Goal: Communication & Community: Answer question/provide support

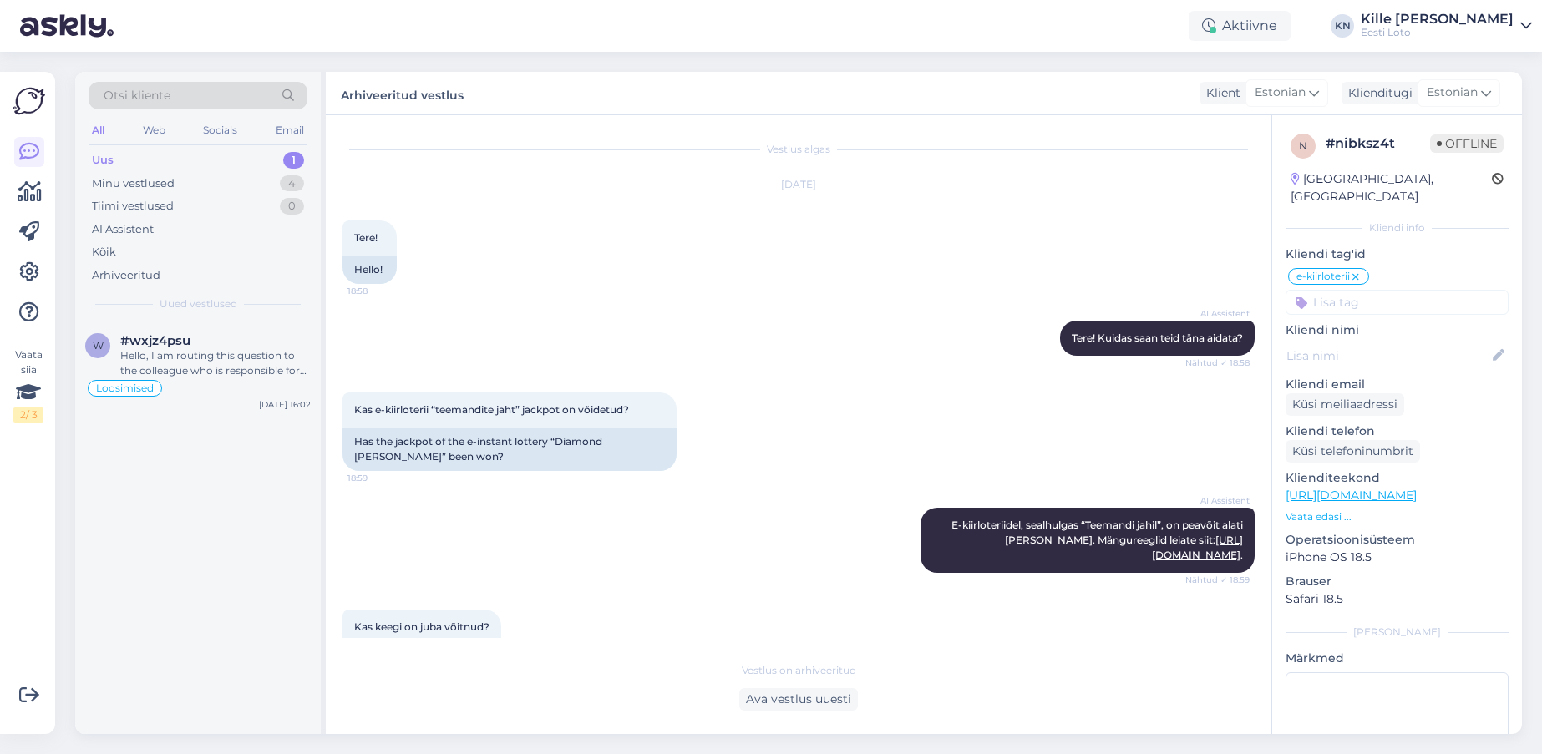
scroll to position [292, 0]
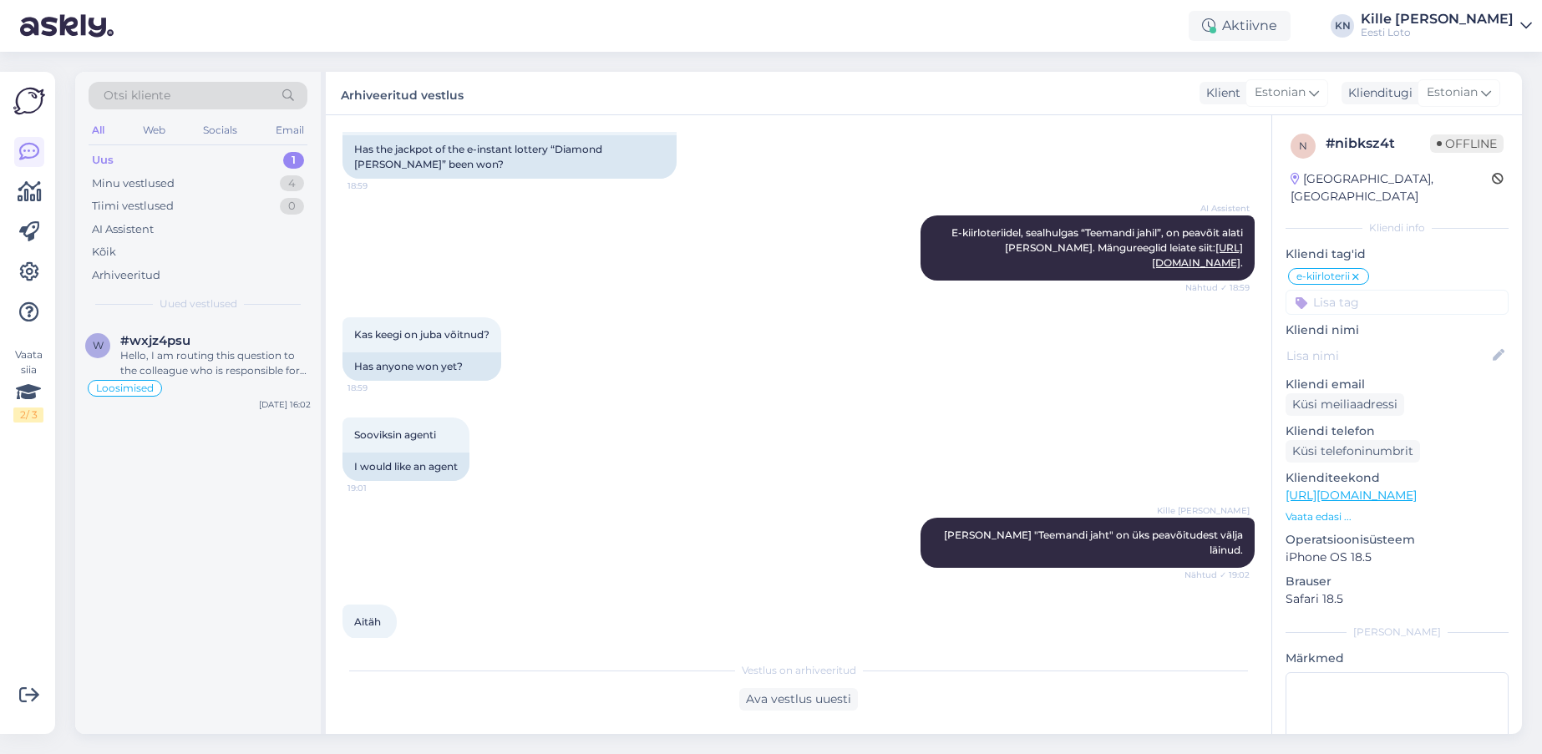
drag, startPoint x: 221, startPoint y: 175, endPoint x: 209, endPoint y: 163, distance: 17.1
click at [221, 174] on div "Minu vestlused 4" at bounding box center [198, 183] width 219 height 23
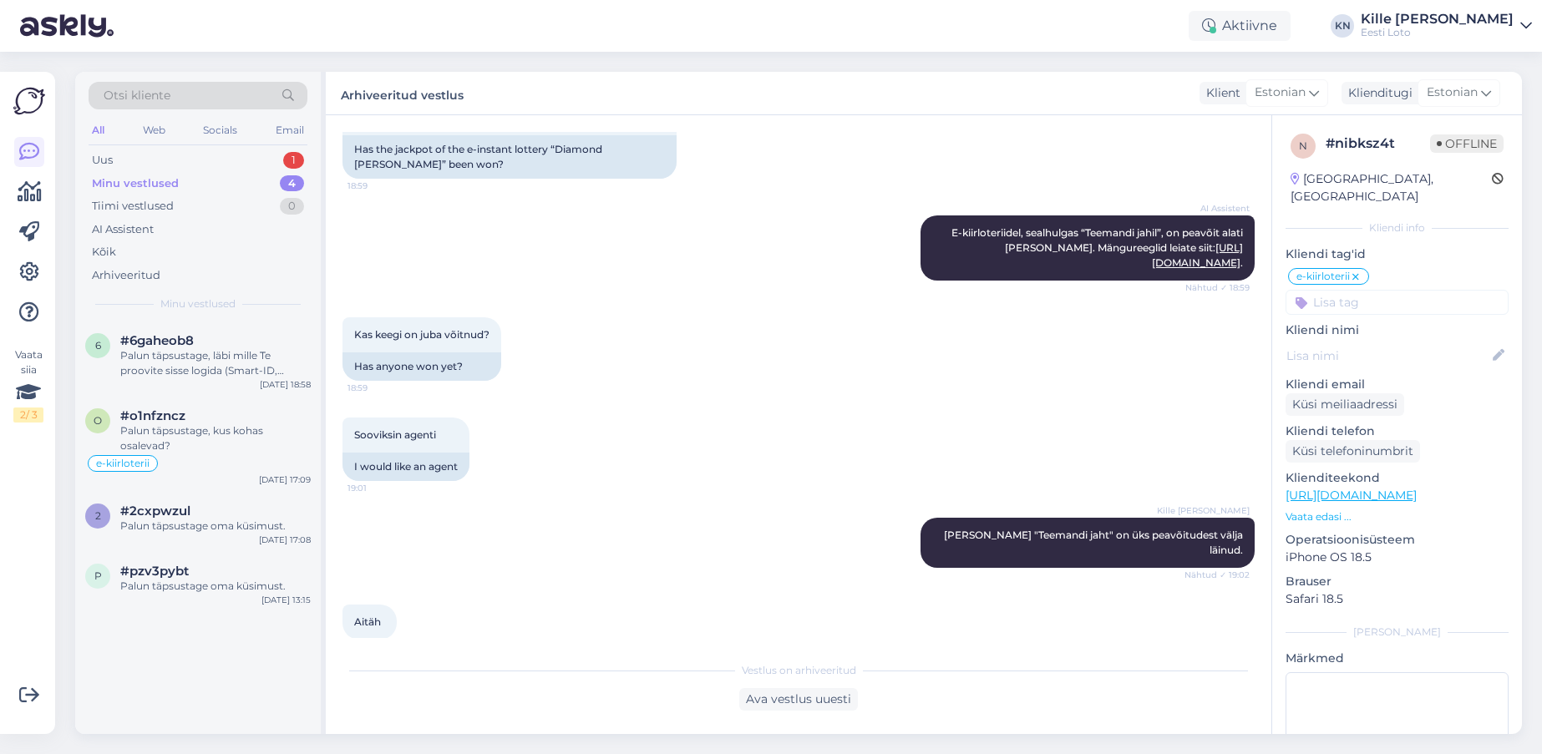
click at [159, 147] on div "Otsi kliente All Web Socials Email Uus 1 Minu vestlused 4 Tiimi vestlused 0 AI …" at bounding box center [198, 197] width 246 height 250
click at [157, 154] on div "Uus 1" at bounding box center [198, 160] width 219 height 23
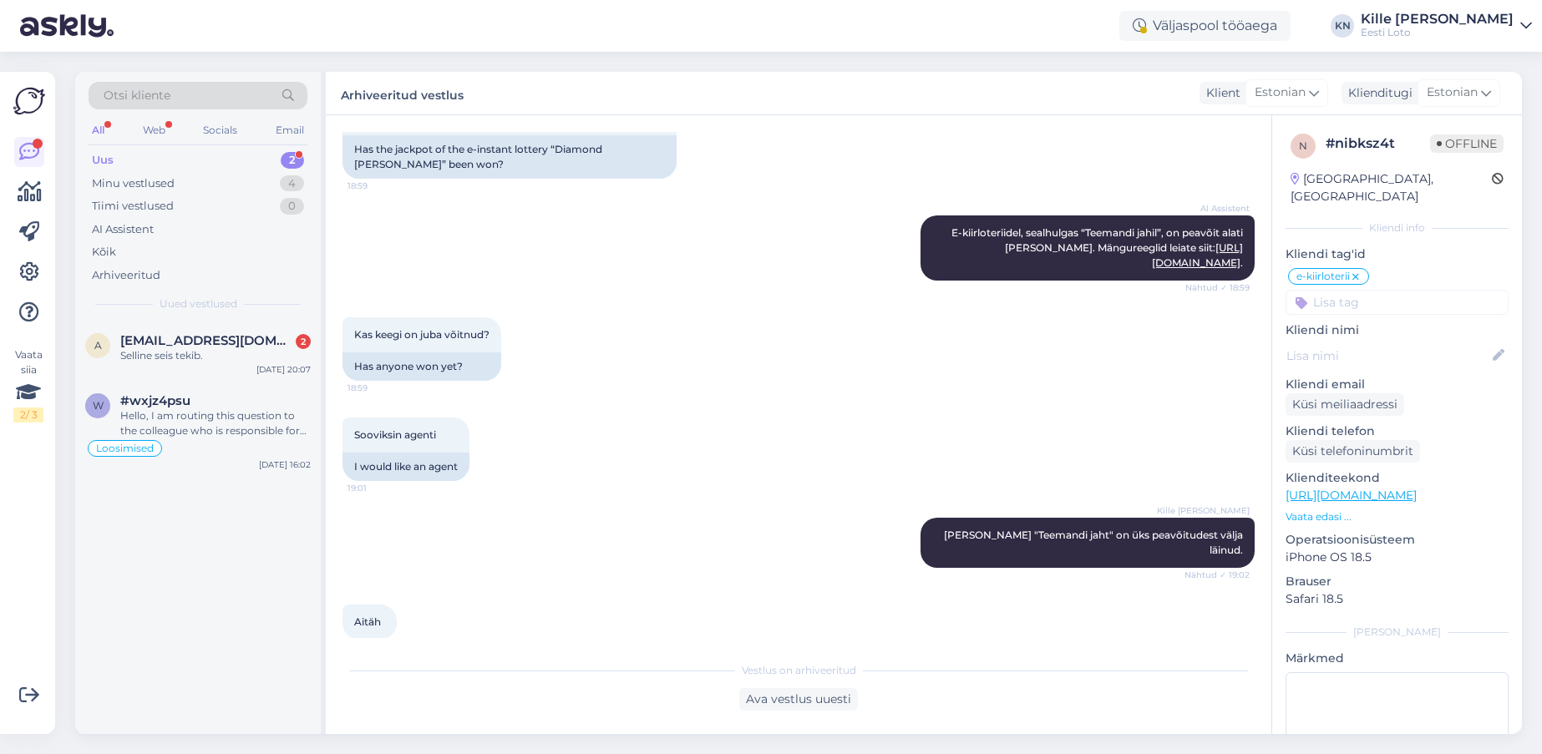
click at [220, 293] on div "Otsi kliente All Web Socials Email Uus 2 Minu vestlused 4 Tiimi vestlused 0 AI …" at bounding box center [198, 197] width 246 height 250
click at [192, 327] on div "a [EMAIL_ADDRESS][DOMAIN_NAME] 2 Selline seis tekib. [DATE] 20:07" at bounding box center [198, 351] width 246 height 60
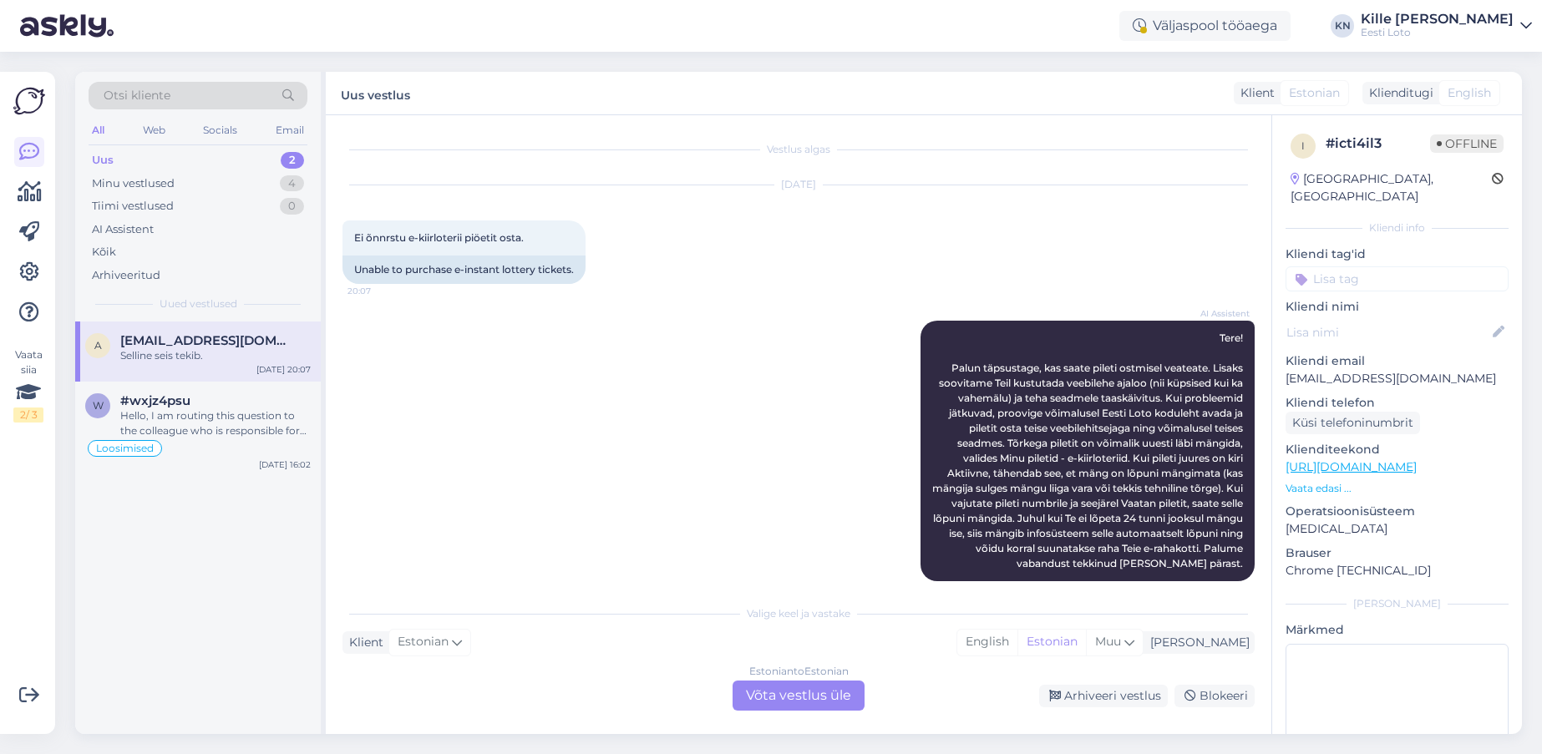
scroll to position [224, 0]
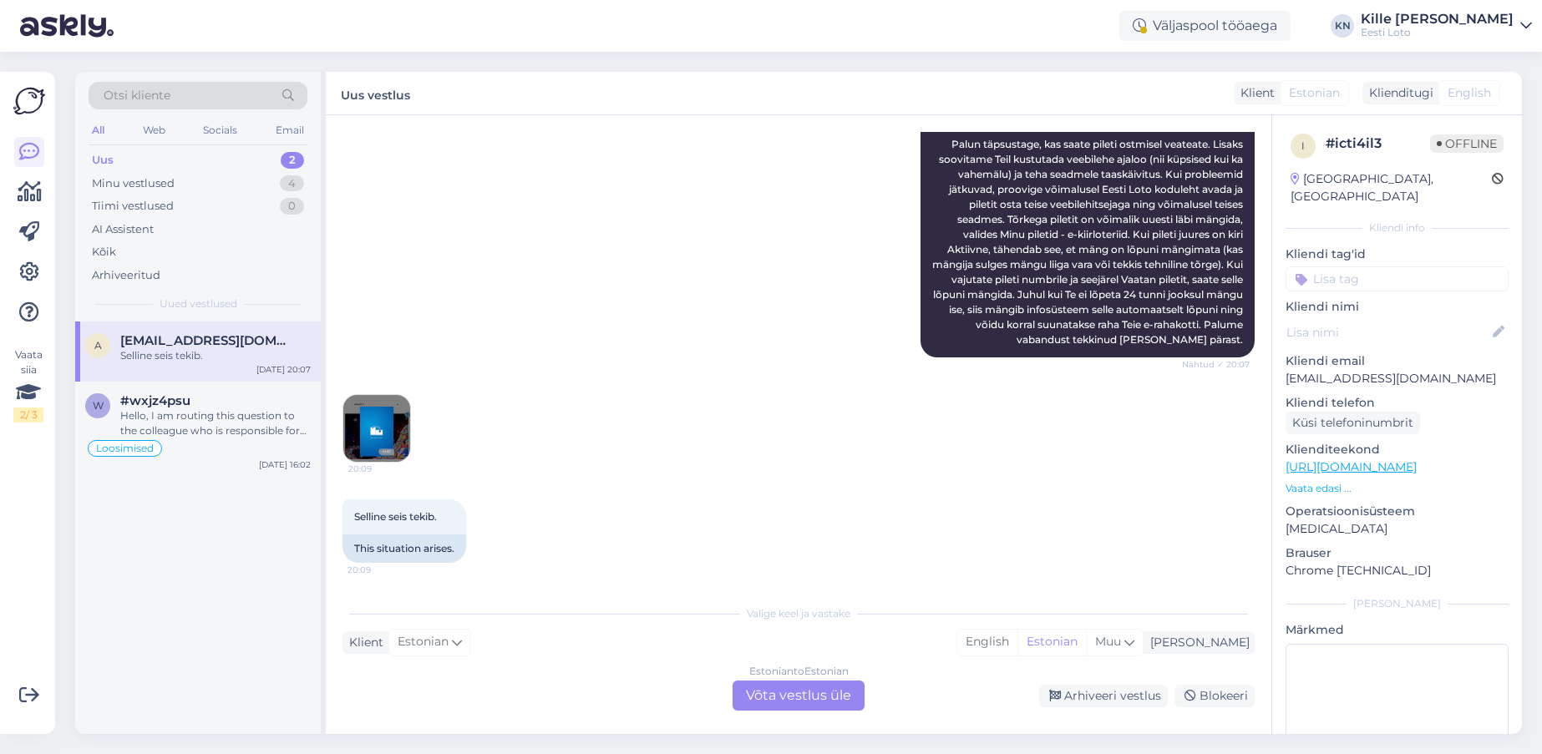
click at [382, 424] on img at bounding box center [376, 428] width 67 height 67
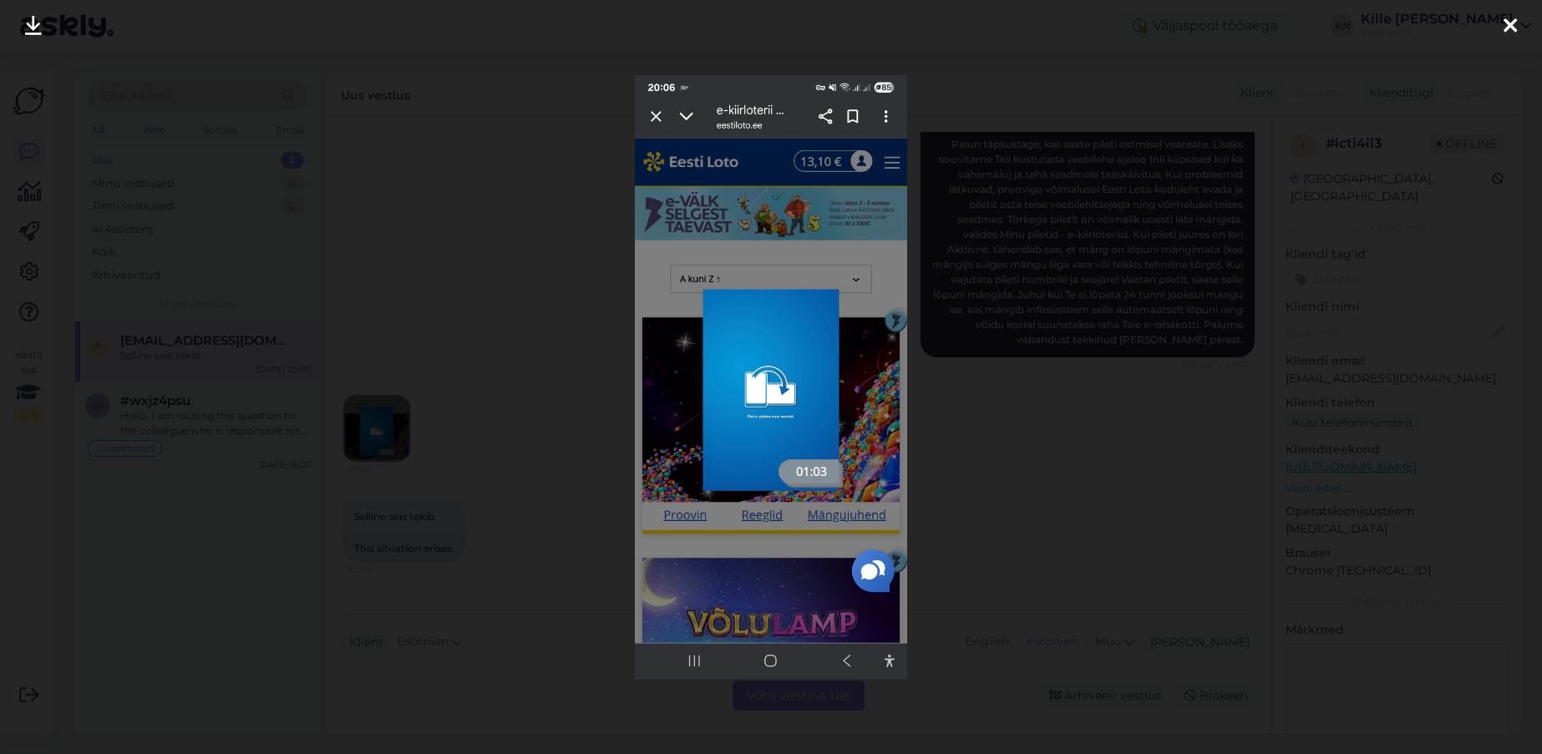
click at [438, 423] on div at bounding box center [771, 377] width 1542 height 754
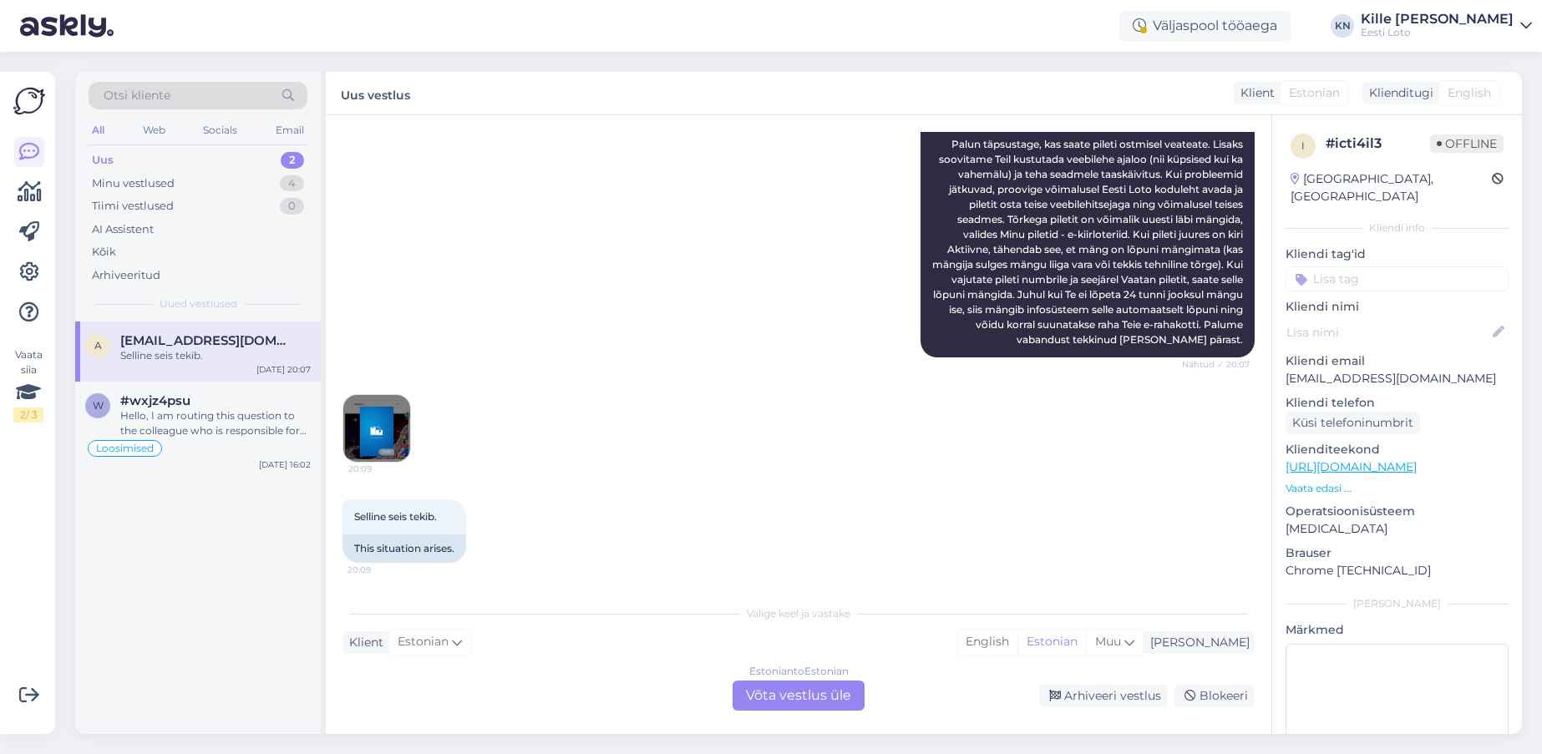
click at [788, 700] on div "Estonian to Estonian Võta vestlus üle" at bounding box center [798, 696] width 132 height 30
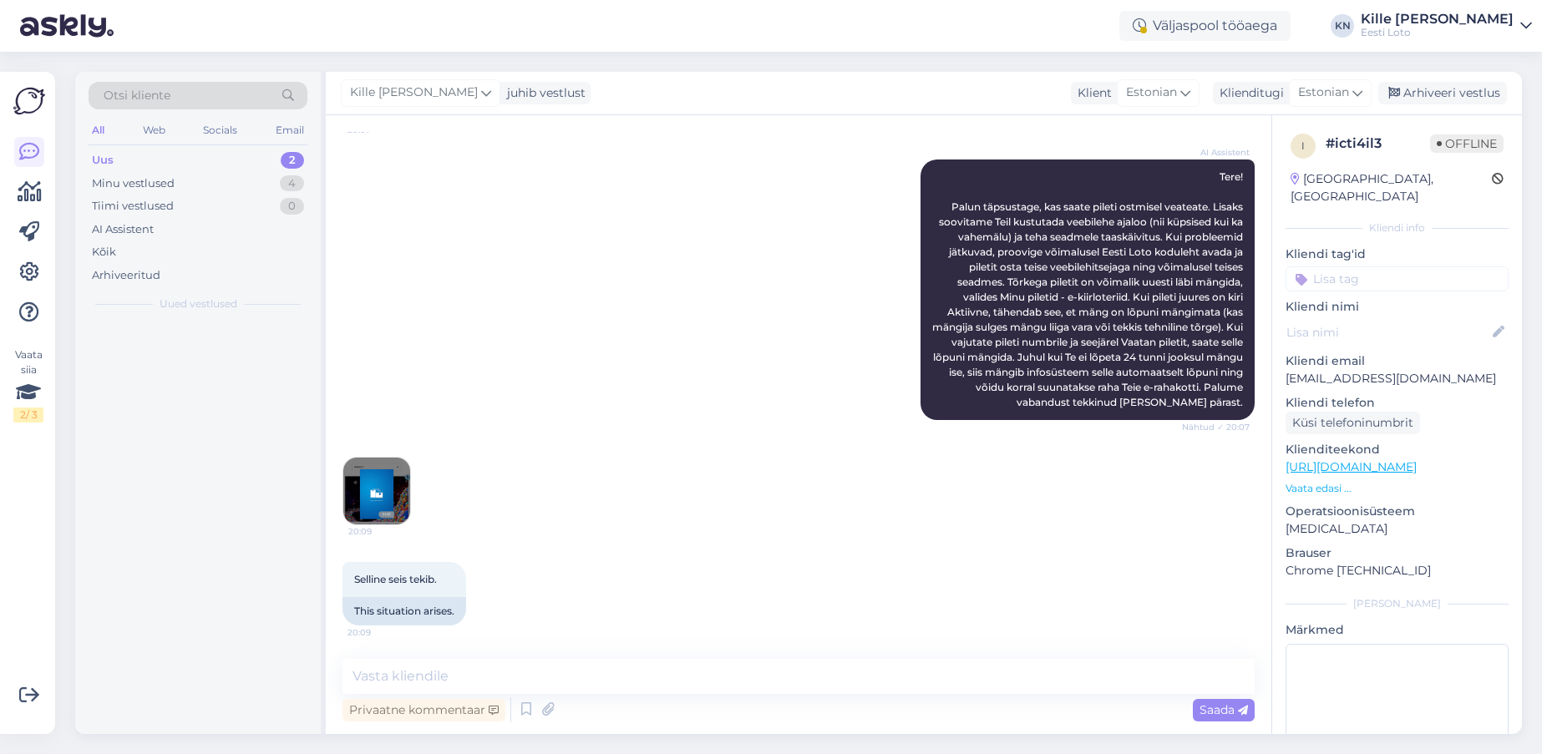
scroll to position [161, 0]
click at [680, 673] on textarea at bounding box center [798, 676] width 912 height 35
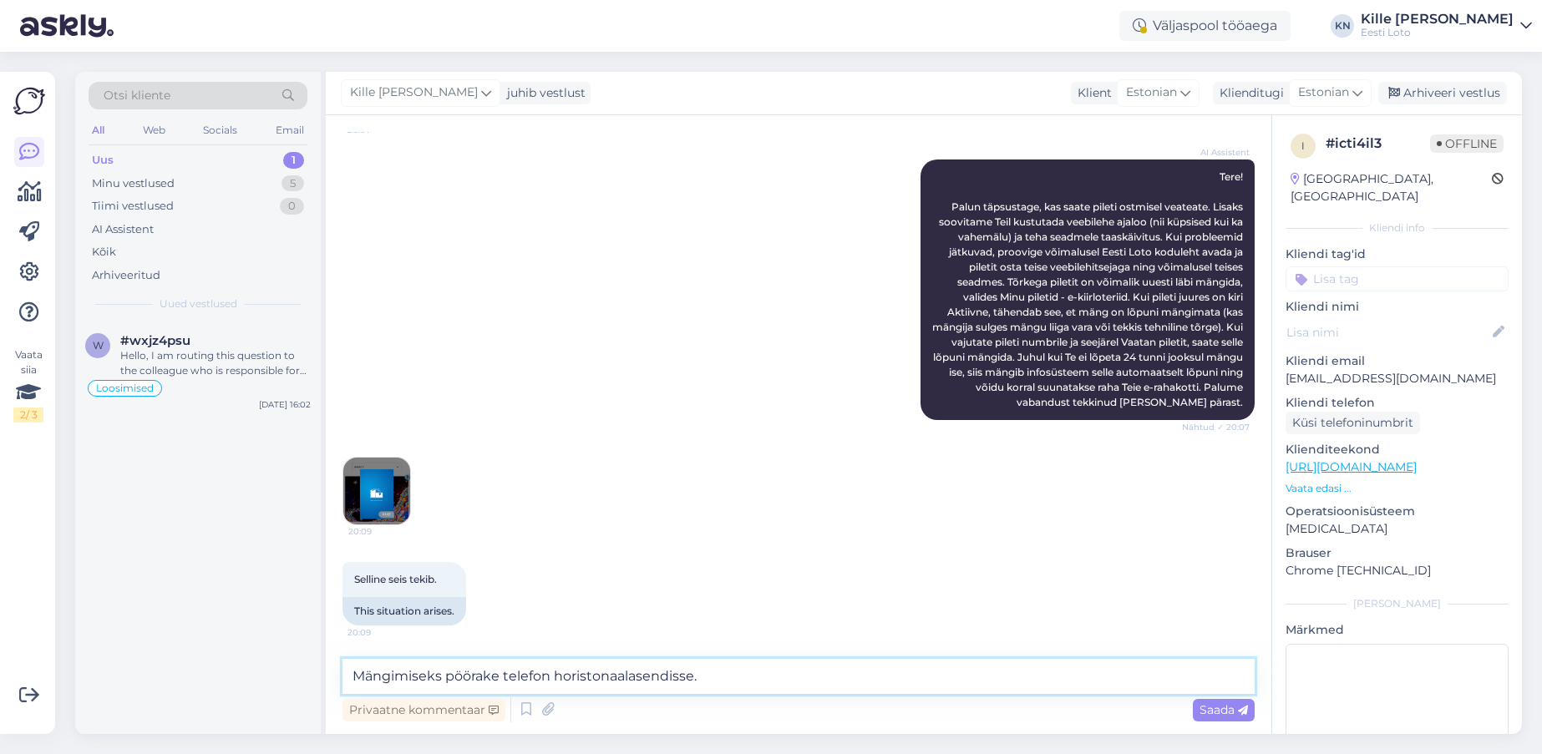
click at [666, 681] on textarea "Mängimiseks pöörake telefon horistonaalasendisse." at bounding box center [798, 676] width 912 height 35
click at [917, 676] on textarea "Mängimiseks pöörake telefon horistonaalasendisse." at bounding box center [798, 676] width 912 height 35
click at [402, 507] on img at bounding box center [376, 491] width 67 height 67
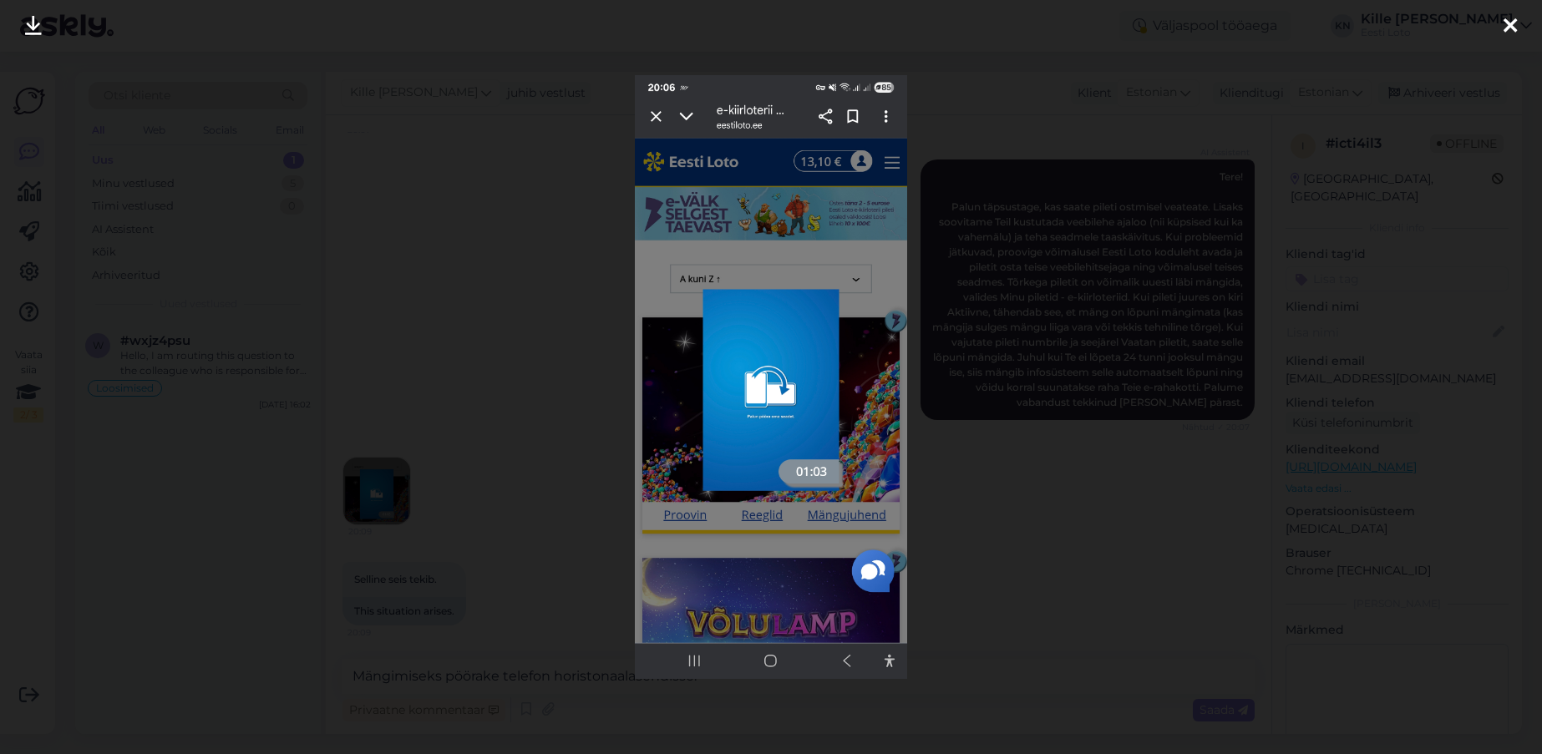
click at [522, 563] on div at bounding box center [771, 377] width 1542 height 754
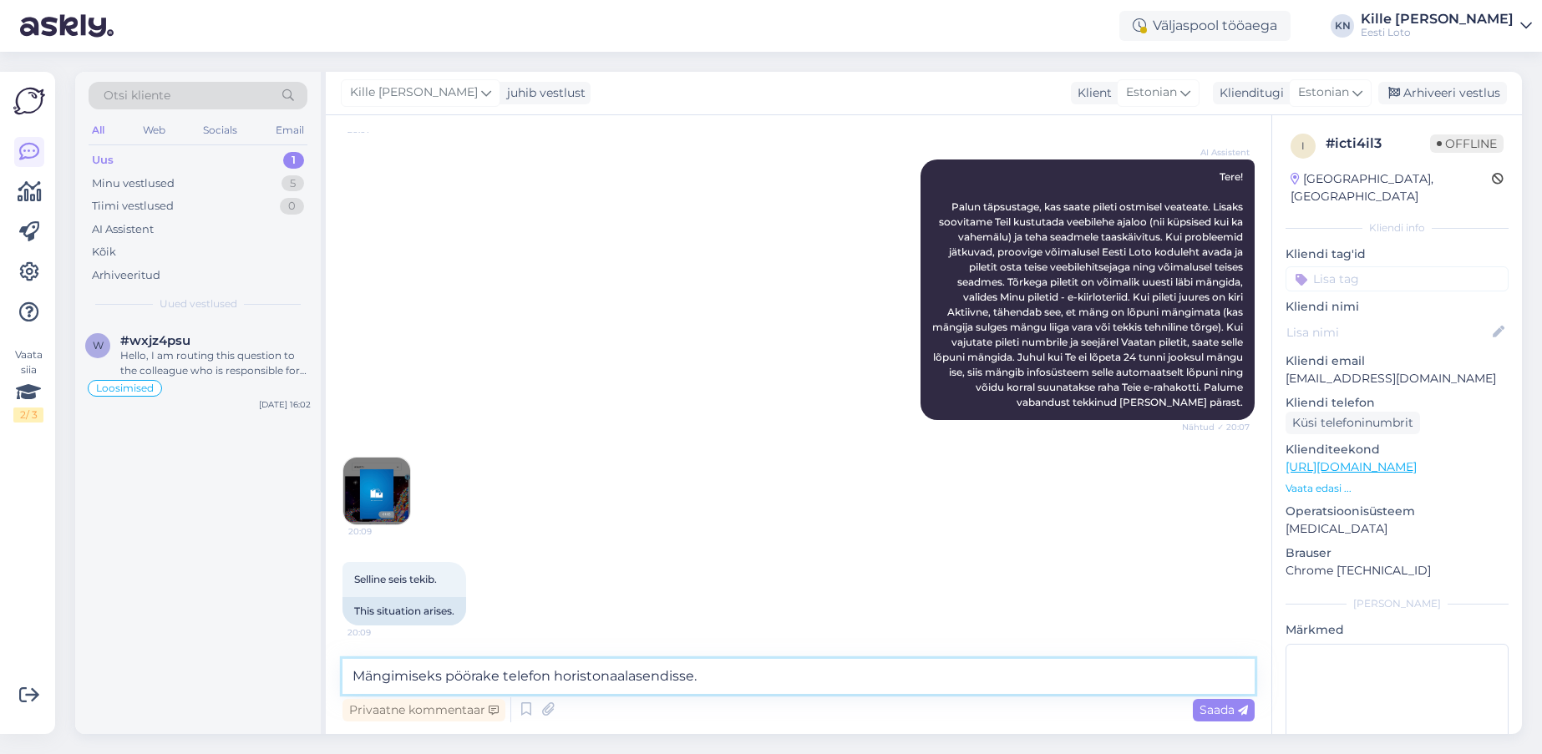
click at [746, 679] on textarea "Mängimiseks pöörake telefon horistonaalasendisse." at bounding box center [798, 676] width 912 height 35
click at [591, 674] on textarea "Mängimiseks pöörake telefon horistonaalasendisse." at bounding box center [798, 676] width 912 height 35
type textarea "Mängimiseks pöörake telefon horisontaalasendisse."
click at [1218, 702] on span "Saada" at bounding box center [1223, 709] width 48 height 15
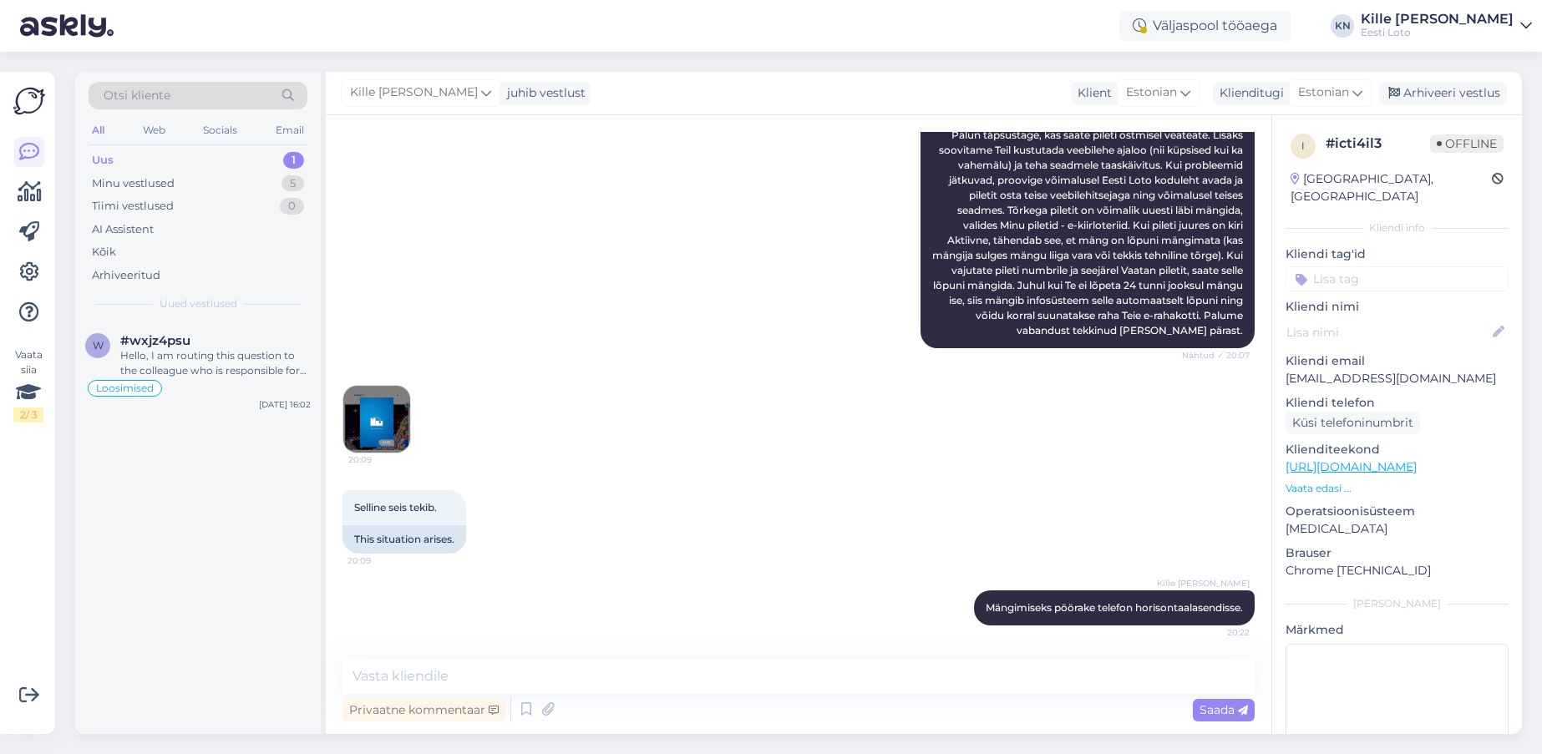
click at [1329, 267] on input at bounding box center [1396, 278] width 223 height 25
type input "e-ki"
drag, startPoint x: 1385, startPoint y: 304, endPoint x: 1388, endPoint y: 272, distance: 31.9
click at [1385, 320] on span "e-kiirloterii" at bounding box center [1396, 325] width 53 height 10
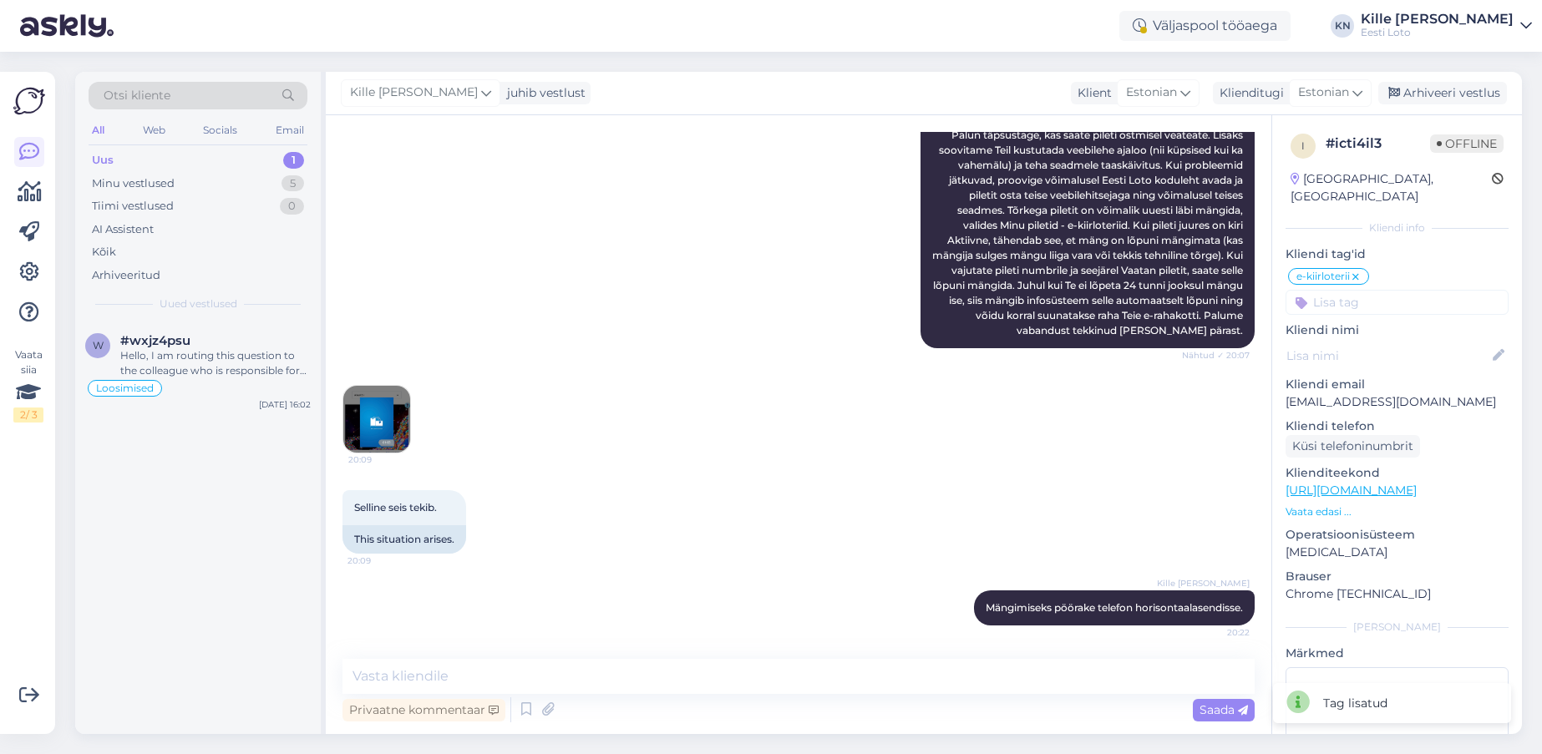
click at [1436, 104] on div "Kille Nevolihhin juhib vestlust Klient Estonian Klienditugi Estonian est Estoni…" at bounding box center [924, 93] width 1196 height 43
drag, startPoint x: 1430, startPoint y: 94, endPoint x: 1430, endPoint y: 127, distance: 32.6
click at [1430, 94] on div "Arhiveeri vestlus" at bounding box center [1442, 93] width 129 height 23
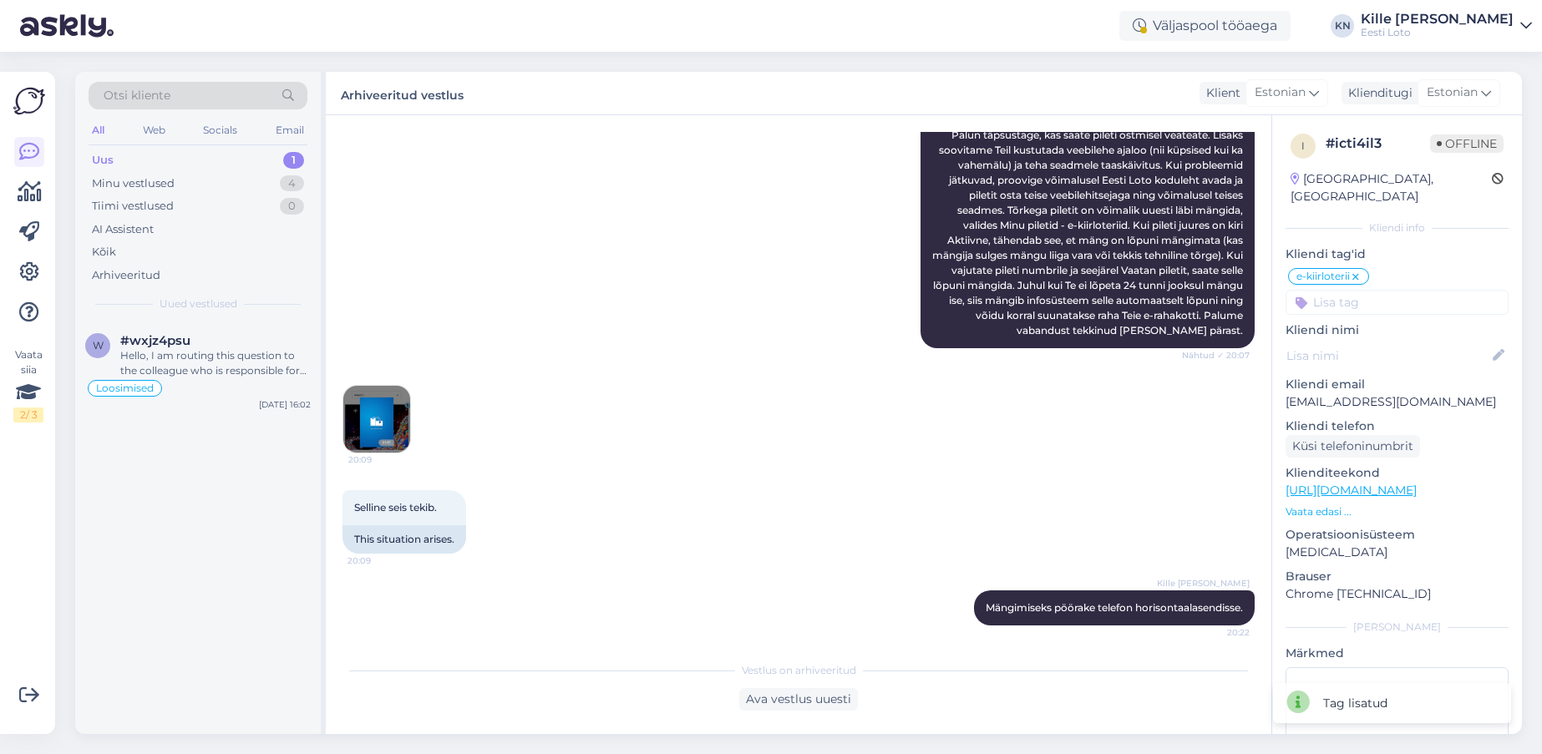
click at [205, 158] on div "Uus 1" at bounding box center [198, 160] width 219 height 23
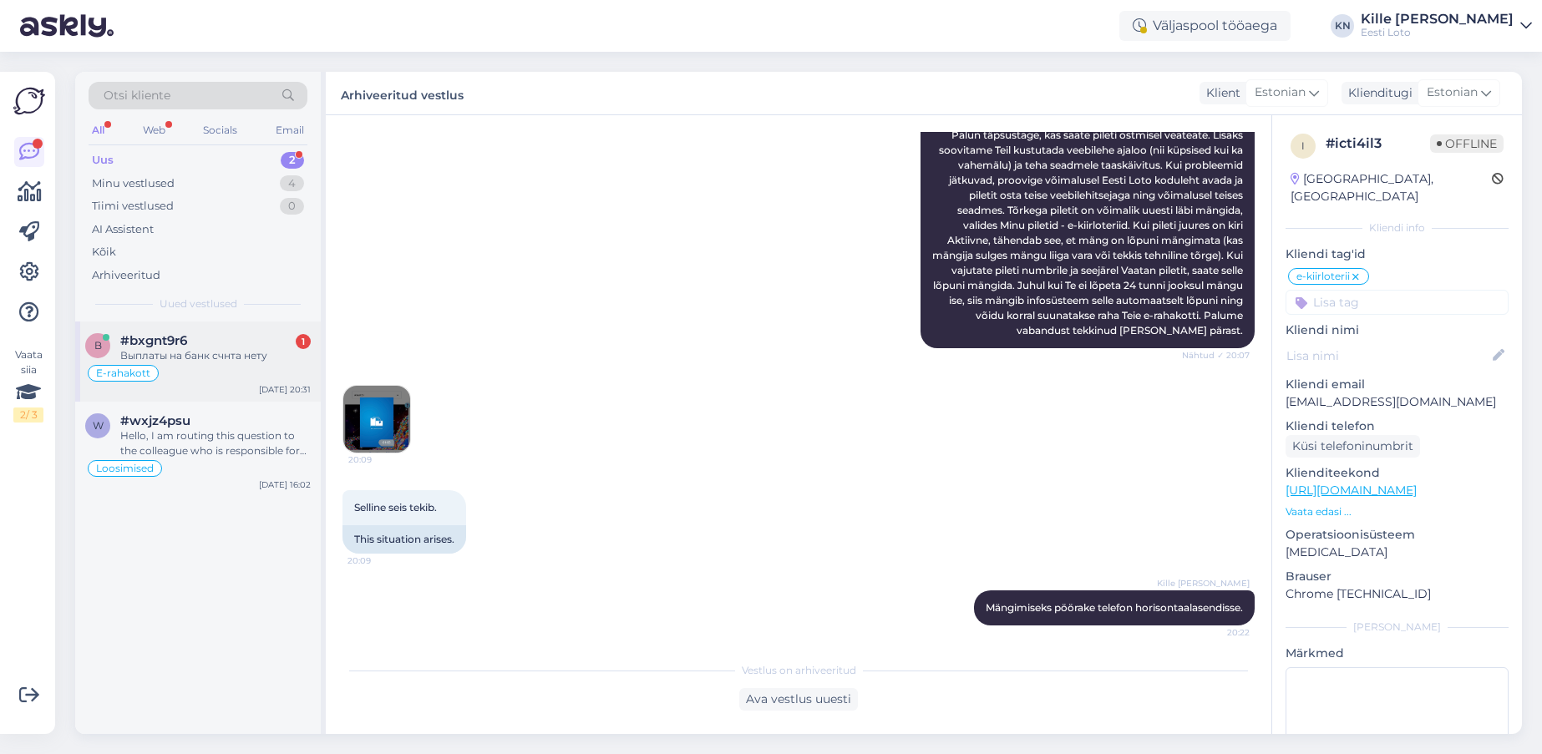
click at [171, 351] on div "Выплаты на банк счнта нету" at bounding box center [215, 355] width 190 height 15
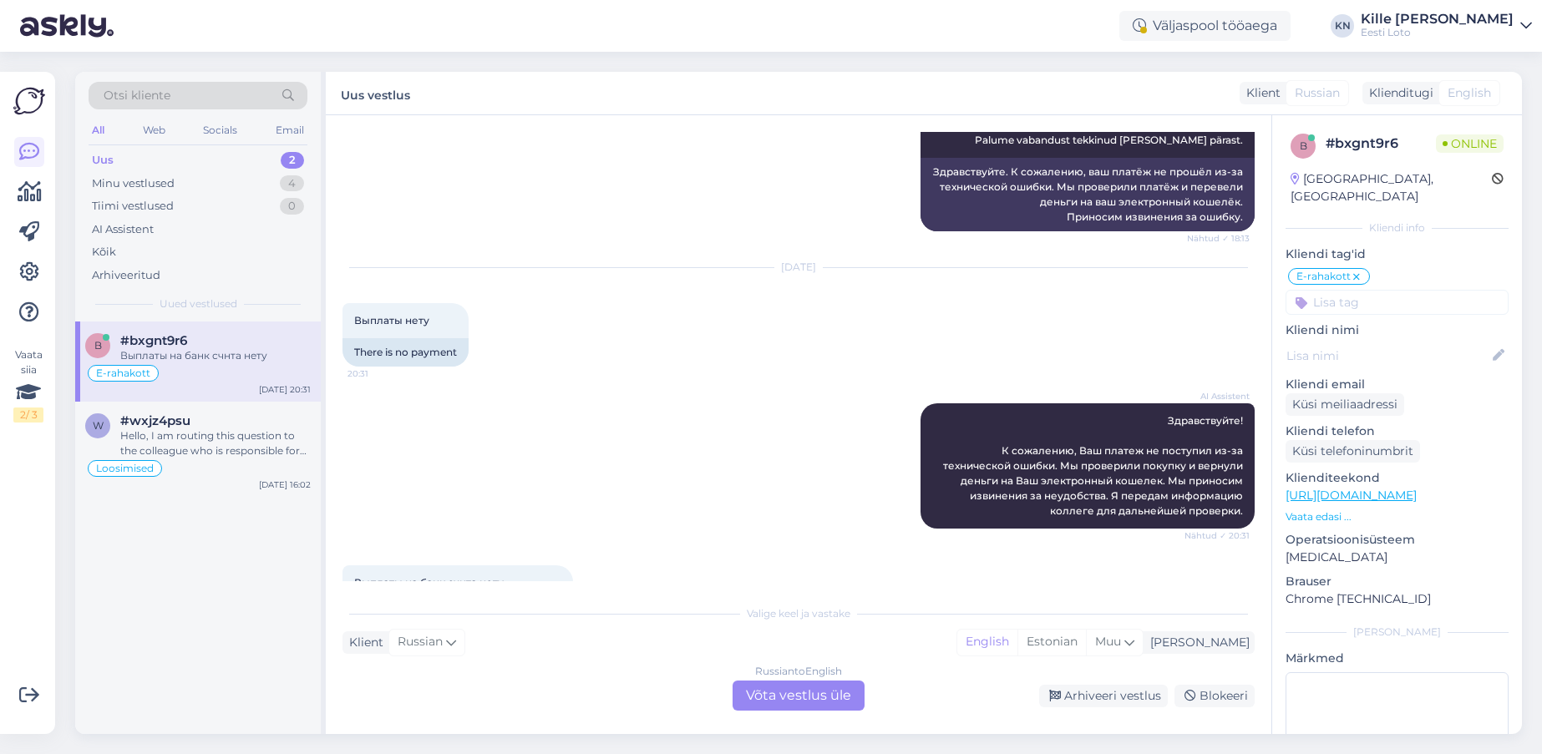
scroll to position [1256, 0]
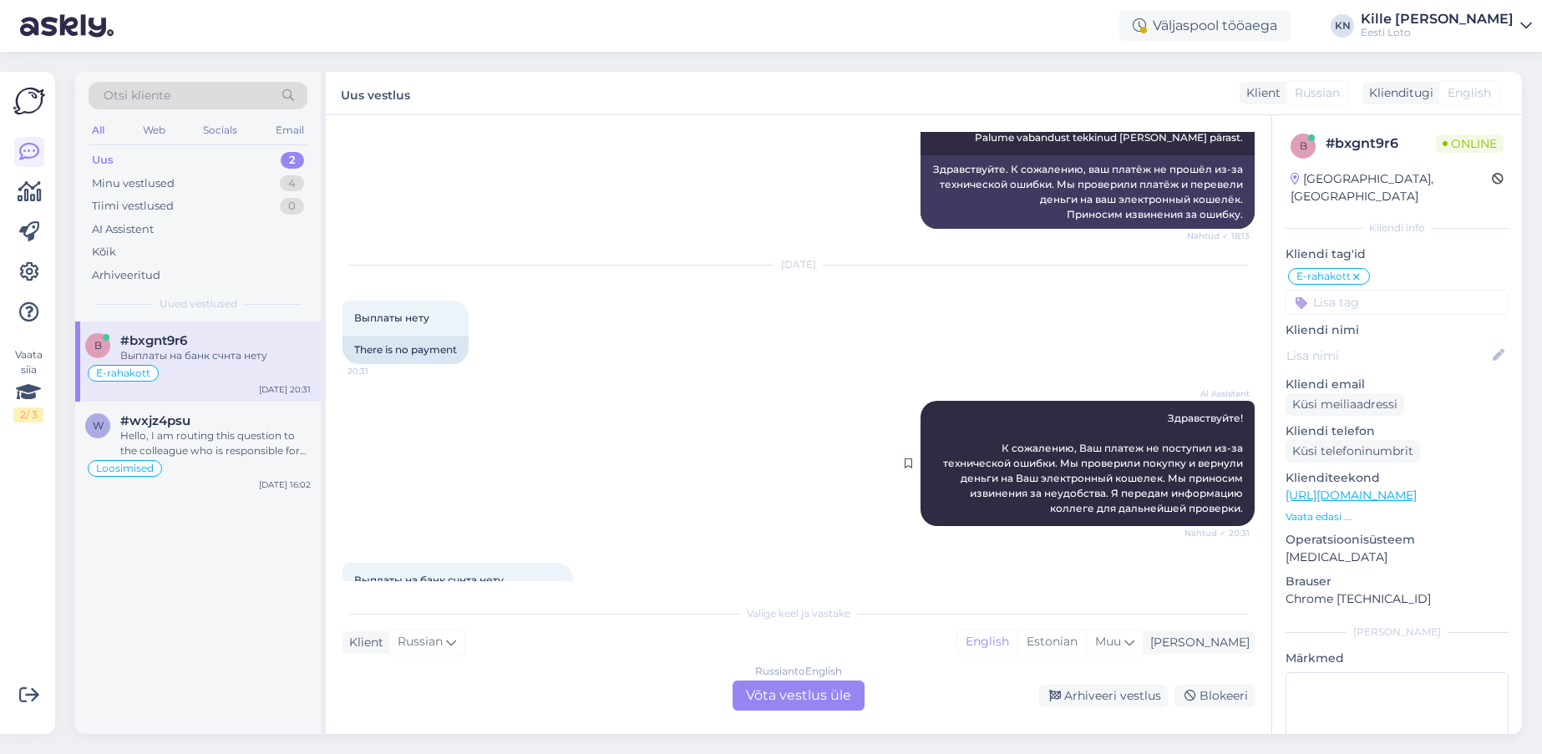
click at [1101, 468] on span "Здравствуйте! К сожалению, Ваш платеж не поступил из-за технической ошибки. Мы …" at bounding box center [1094, 463] width 302 height 103
click at [1101, 469] on span "Здравствуйте! К сожалению, Ваш платеж не поступил из-за технической ошибки. Мы …" at bounding box center [1094, 463] width 302 height 103
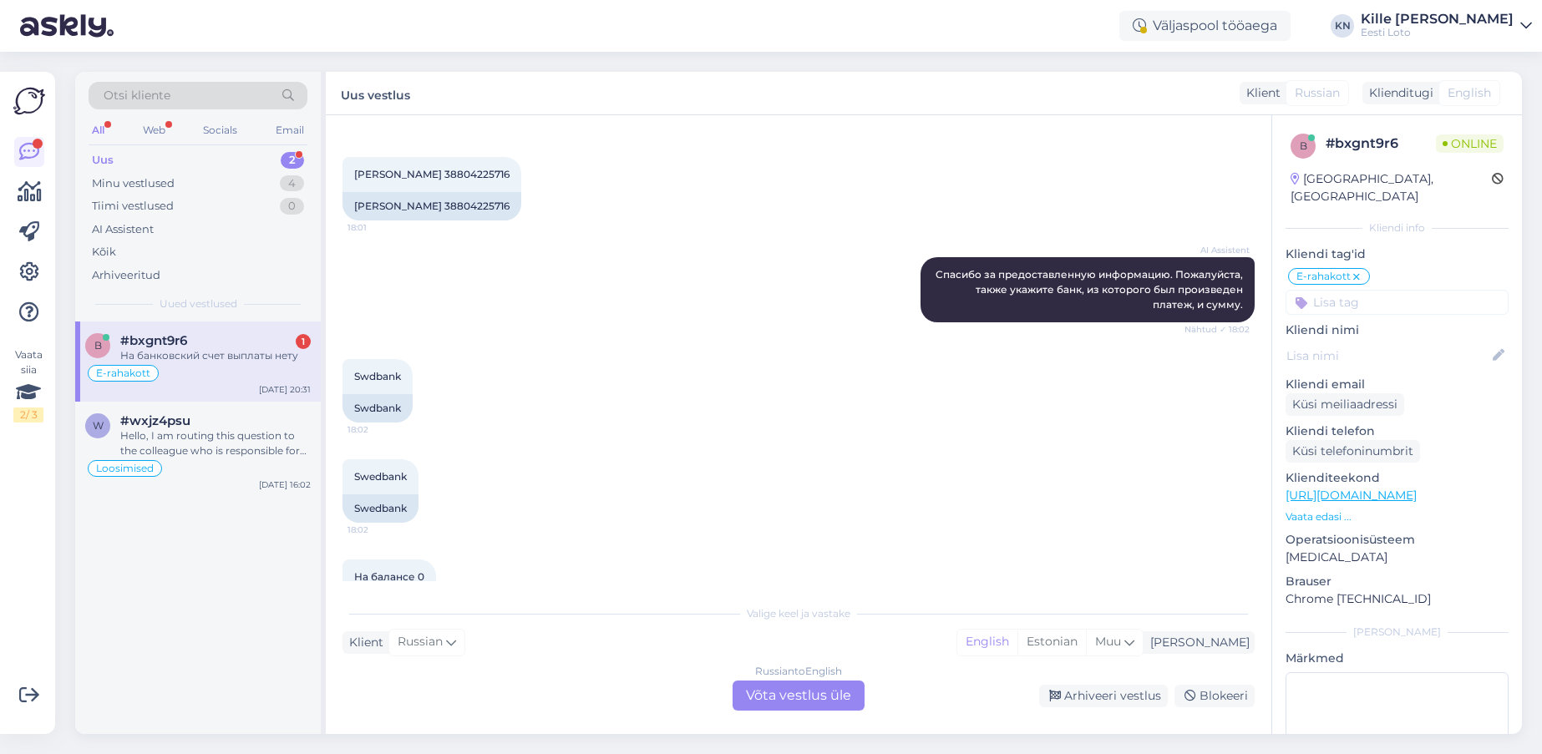
scroll to position [333, 0]
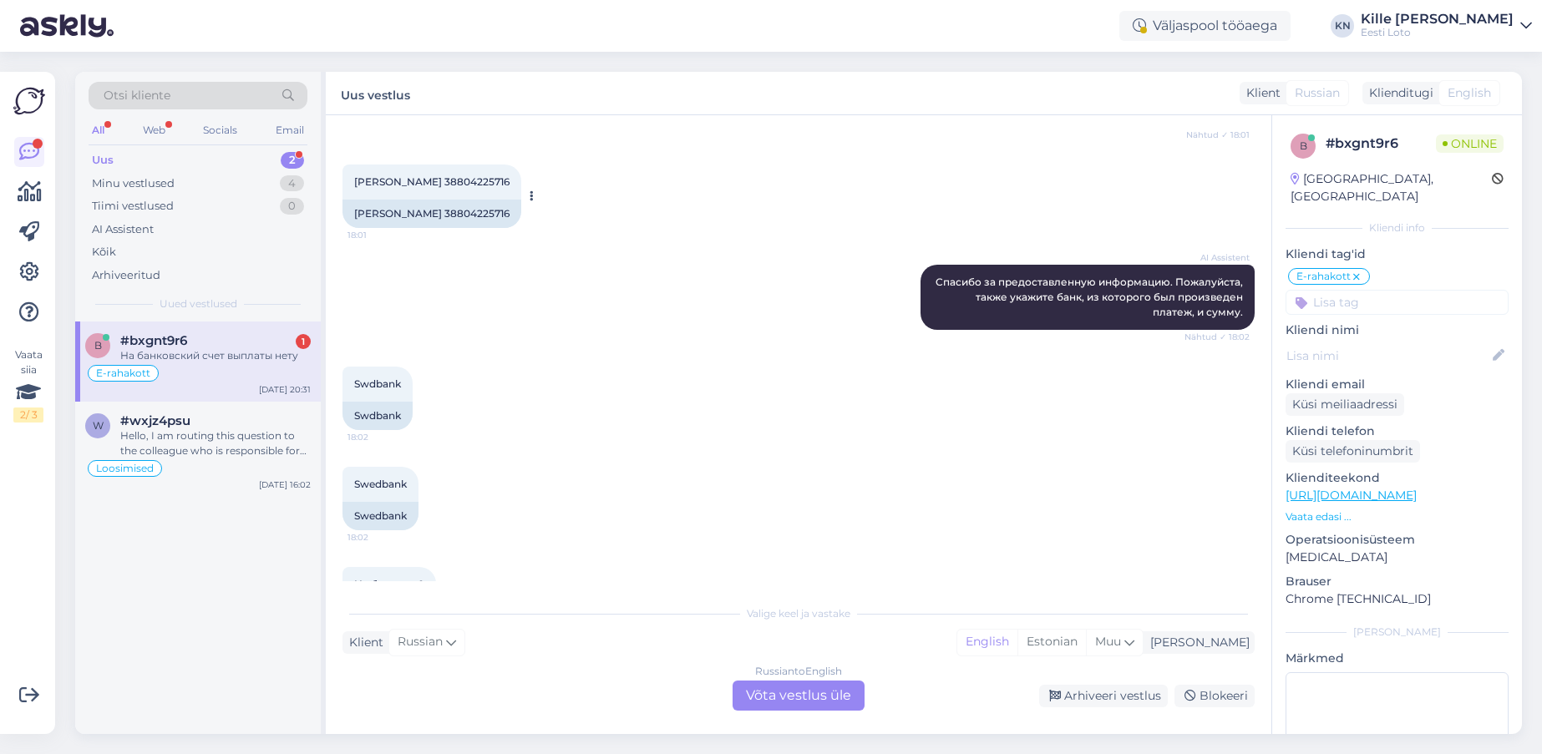
click at [425, 179] on span "[PERSON_NAME] 38804225716" at bounding box center [431, 181] width 155 height 13
click at [425, 180] on span "[PERSON_NAME] 38804225716" at bounding box center [431, 181] width 155 height 13
copy span "Boyarishchev"
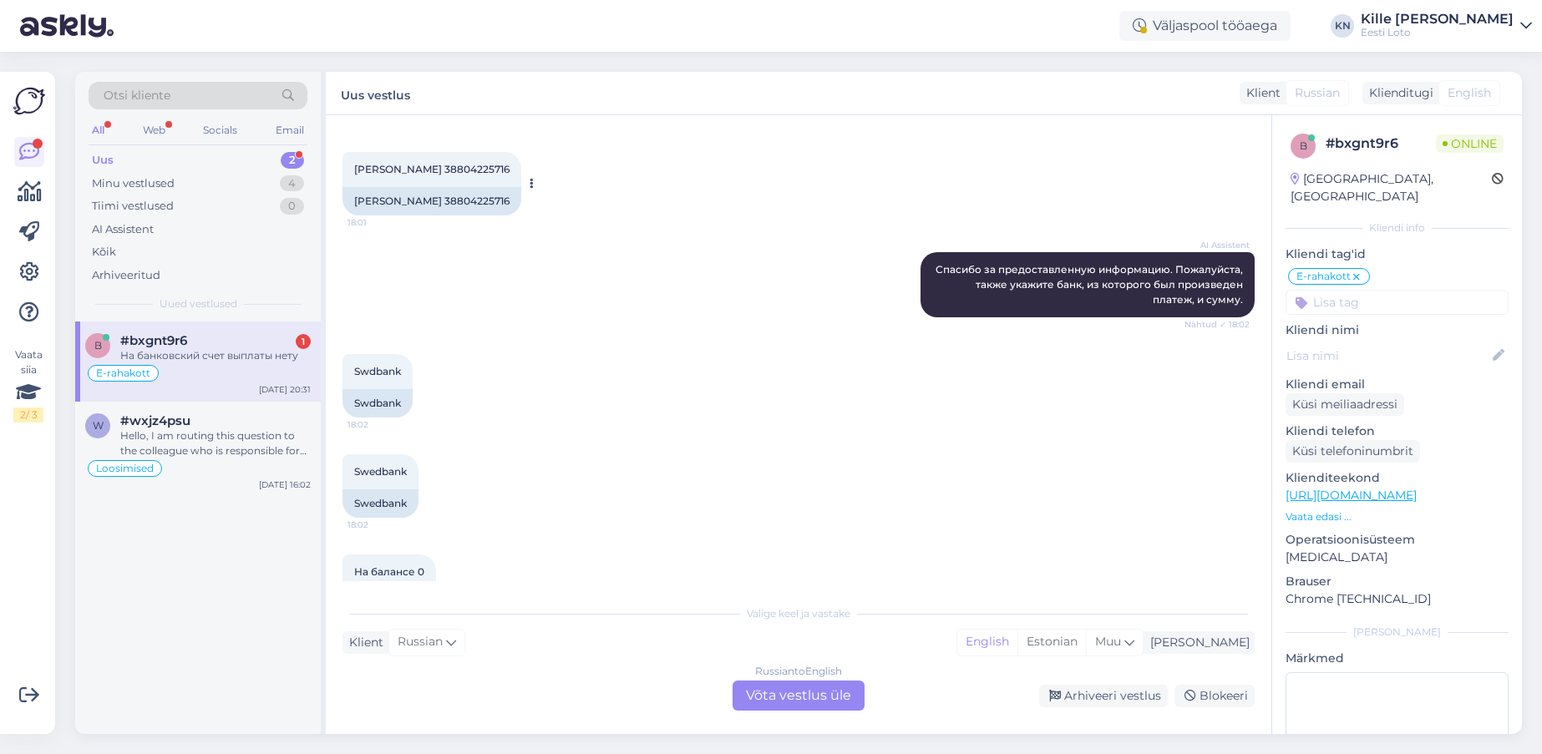
click at [473, 199] on div "[PERSON_NAME] 38804225716" at bounding box center [431, 201] width 179 height 28
click at [472, 199] on div "[PERSON_NAME] 38804225716" at bounding box center [431, 201] width 179 height 28
copy div "38804225716"
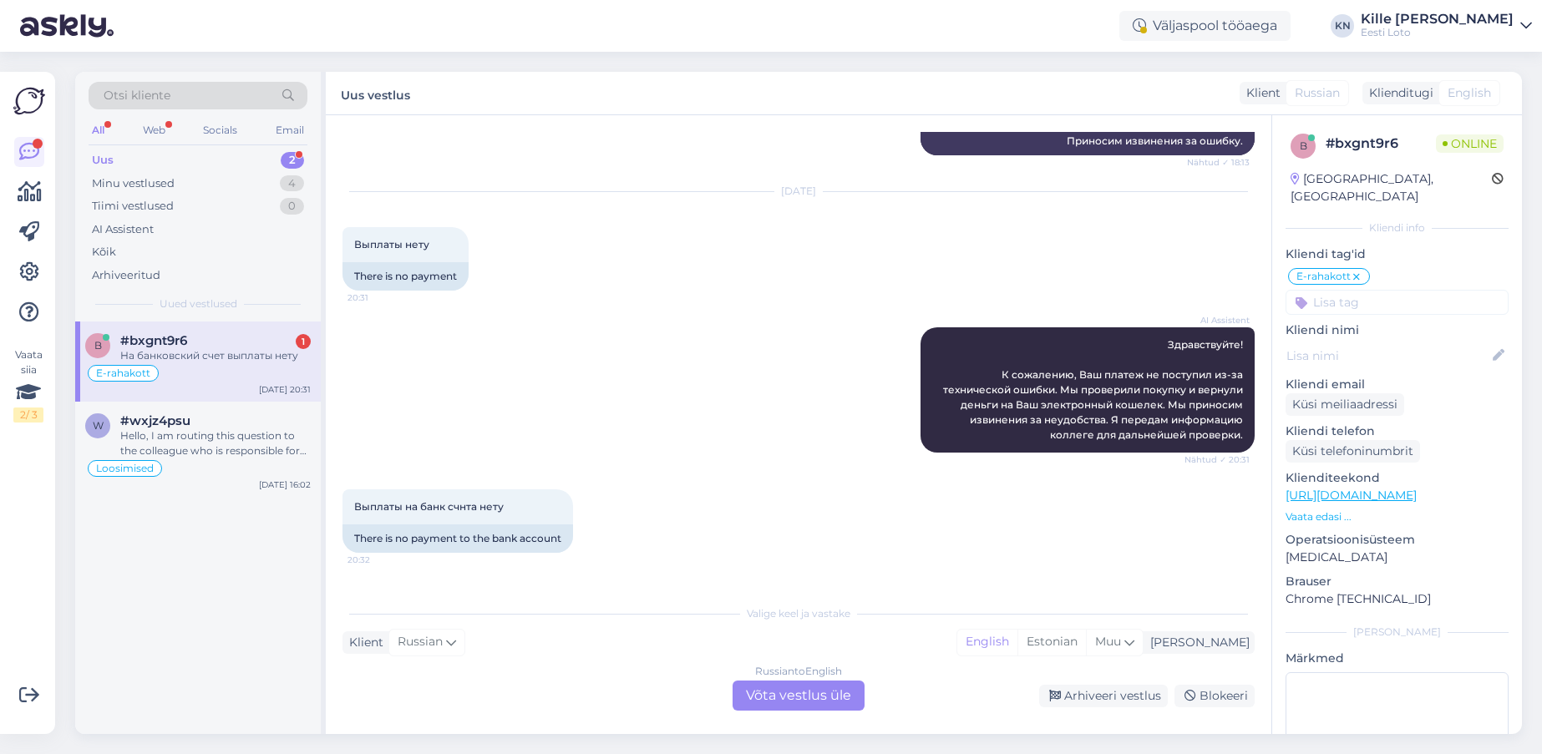
scroll to position [1405, 0]
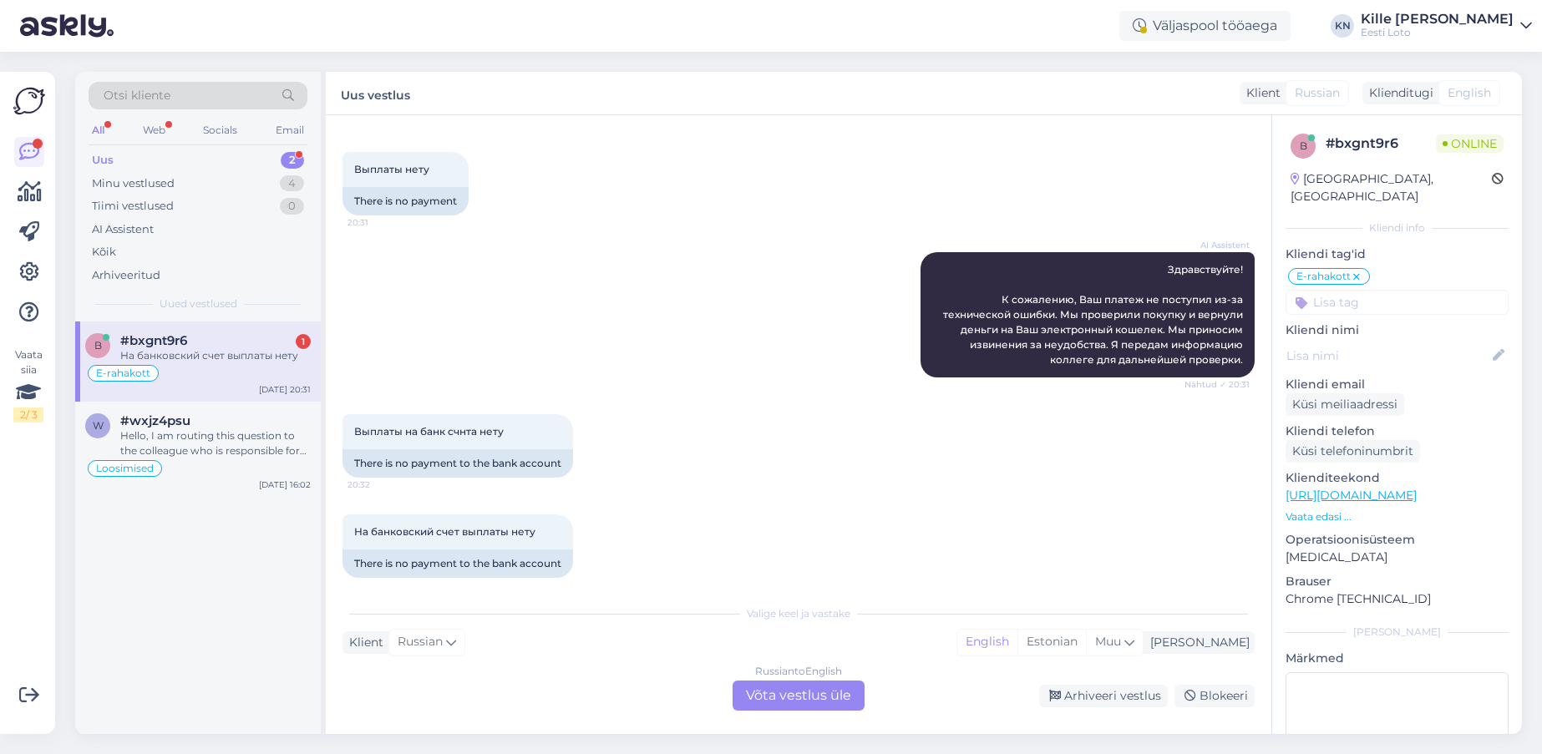
click at [802, 698] on div "Russian to English Võta vestlus üle" at bounding box center [798, 696] width 132 height 30
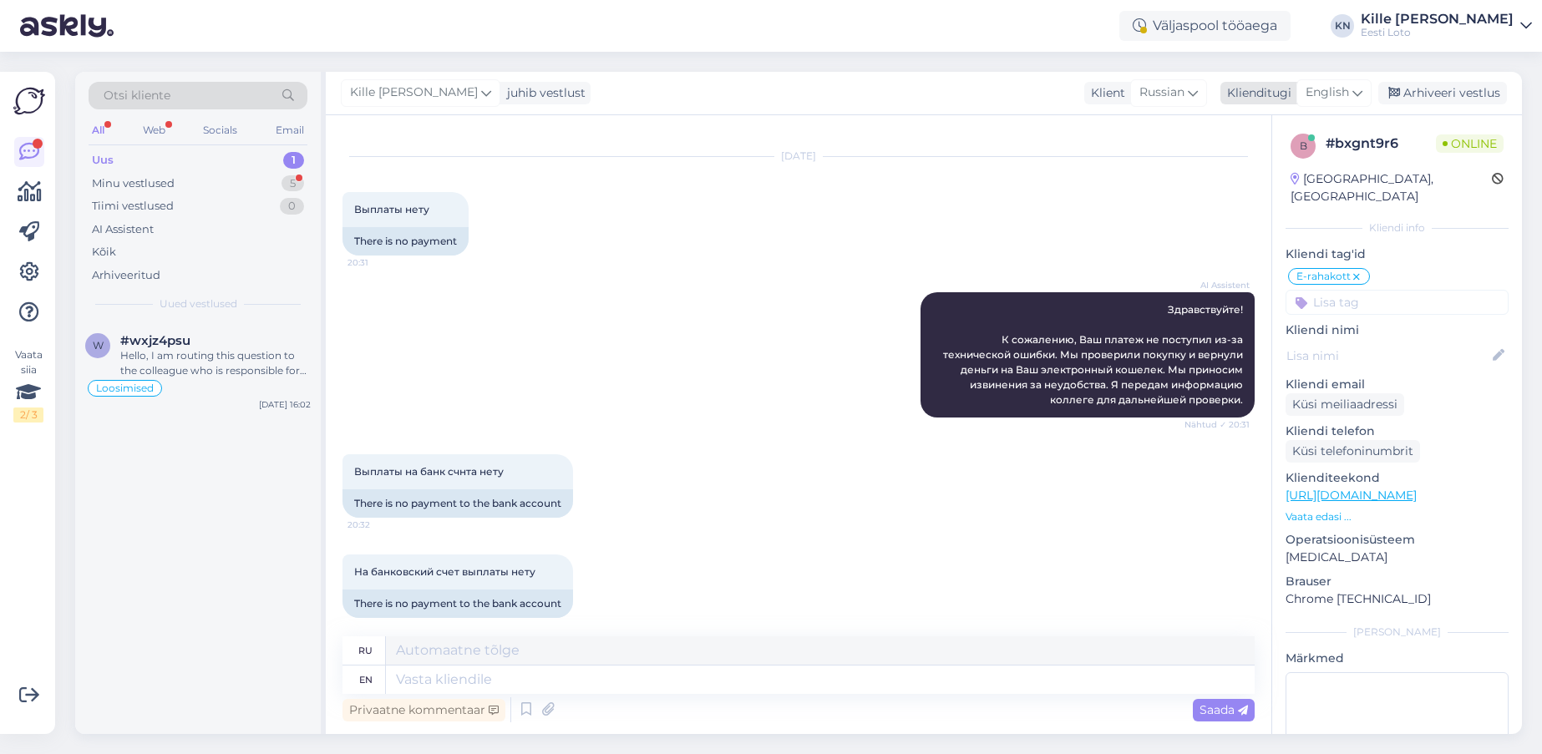
click at [1317, 91] on span "English" at bounding box center [1326, 93] width 43 height 18
drag, startPoint x: 1266, startPoint y: 172, endPoint x: 1237, endPoint y: 236, distance: 70.6
click at [1266, 172] on link "Estonian" at bounding box center [1296, 167] width 184 height 27
click at [719, 683] on textarea at bounding box center [820, 680] width 868 height 28
type textarea "Palun t"
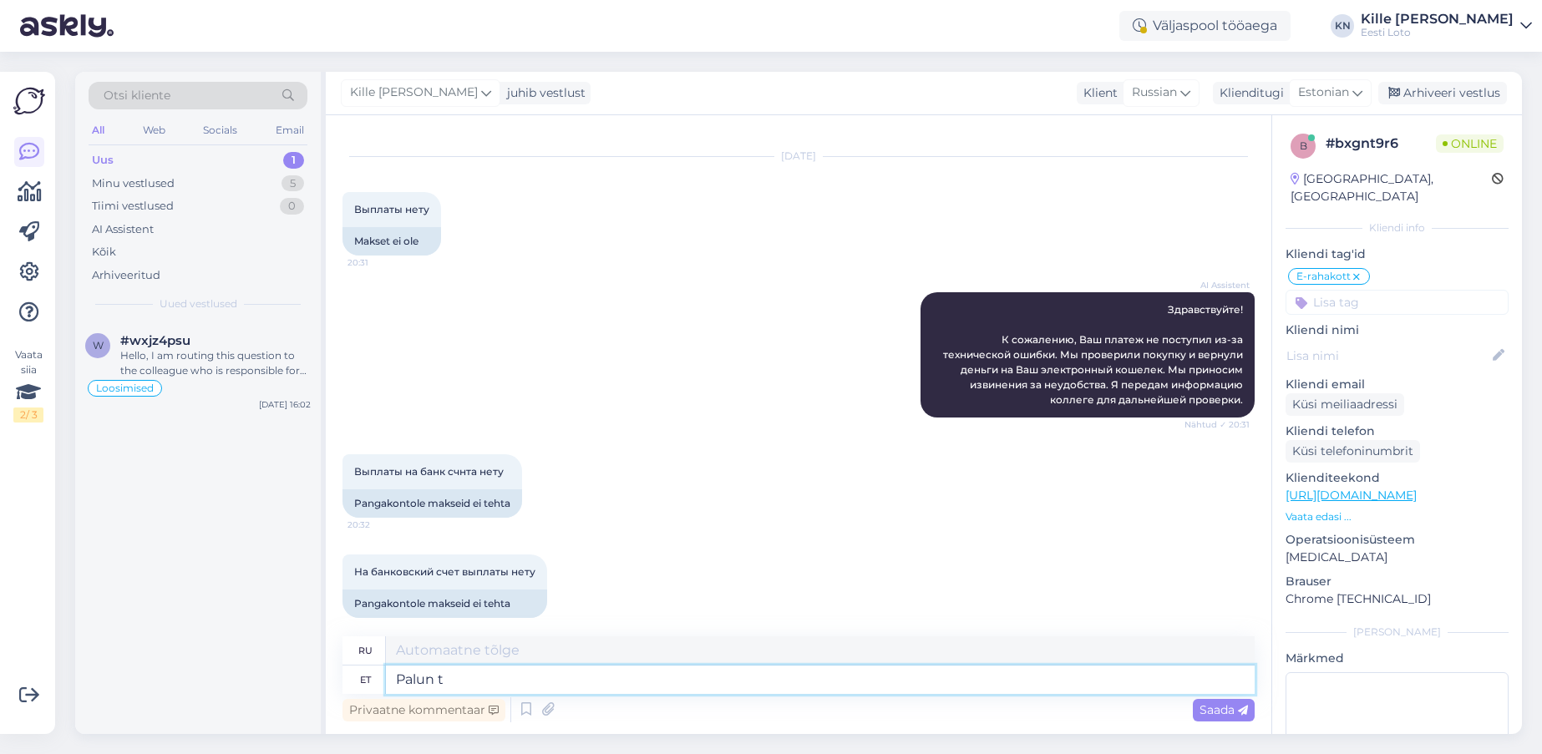
type textarea "Пожалуйста"
type textarea "Palun täpsustage, l"
type textarea "Пожалуйста, уточните,"
type textarea "Palun täpsustage, läbi mi"
type textarea "Пожалуйста, укажите, через"
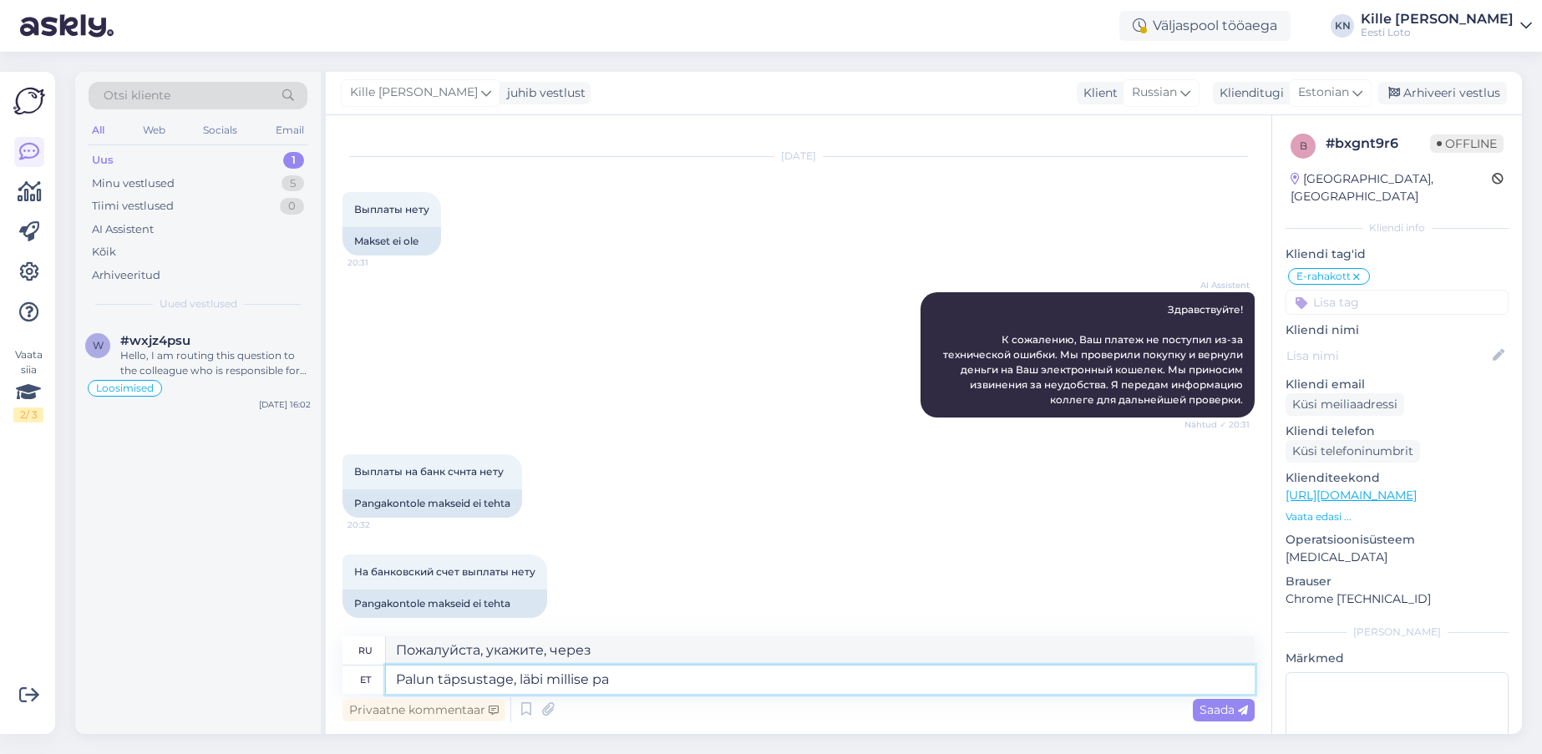
type textarea "Palun täpsustage, läbi millise pan"
type textarea "Пожалуйста, укажите, через какой"
type textarea "Palun täpsustage, läbi millise panga T"
type textarea "Пожалуйста, уточните через какой банк"
type textarea "Palun täpsustage, läbi millise panga Te m"
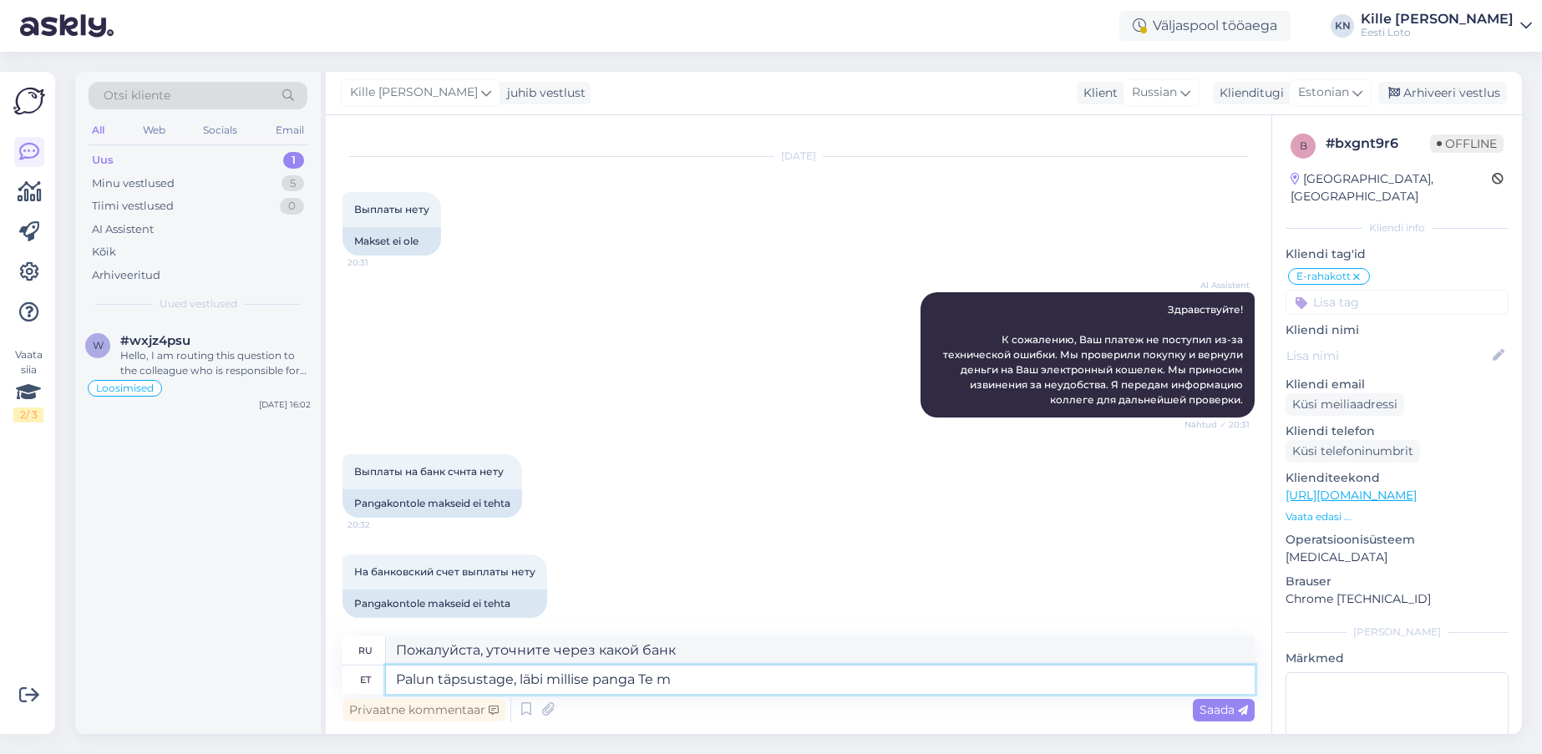
type textarea "Пожалуйста, уточните, через какой банк вы"
type textarea "Palun täpsustage, läbi millise panga [PERSON_NAME] so"
type textarea "Пожалуйста, уточните, через какой банк вы осуществляете оплату."
type textarea "Palun täpsustage, läbi millise panga [PERSON_NAME] sooritasitee."
type textarea "Укажите, пожалуйста, через какой банк вы производили оплату."
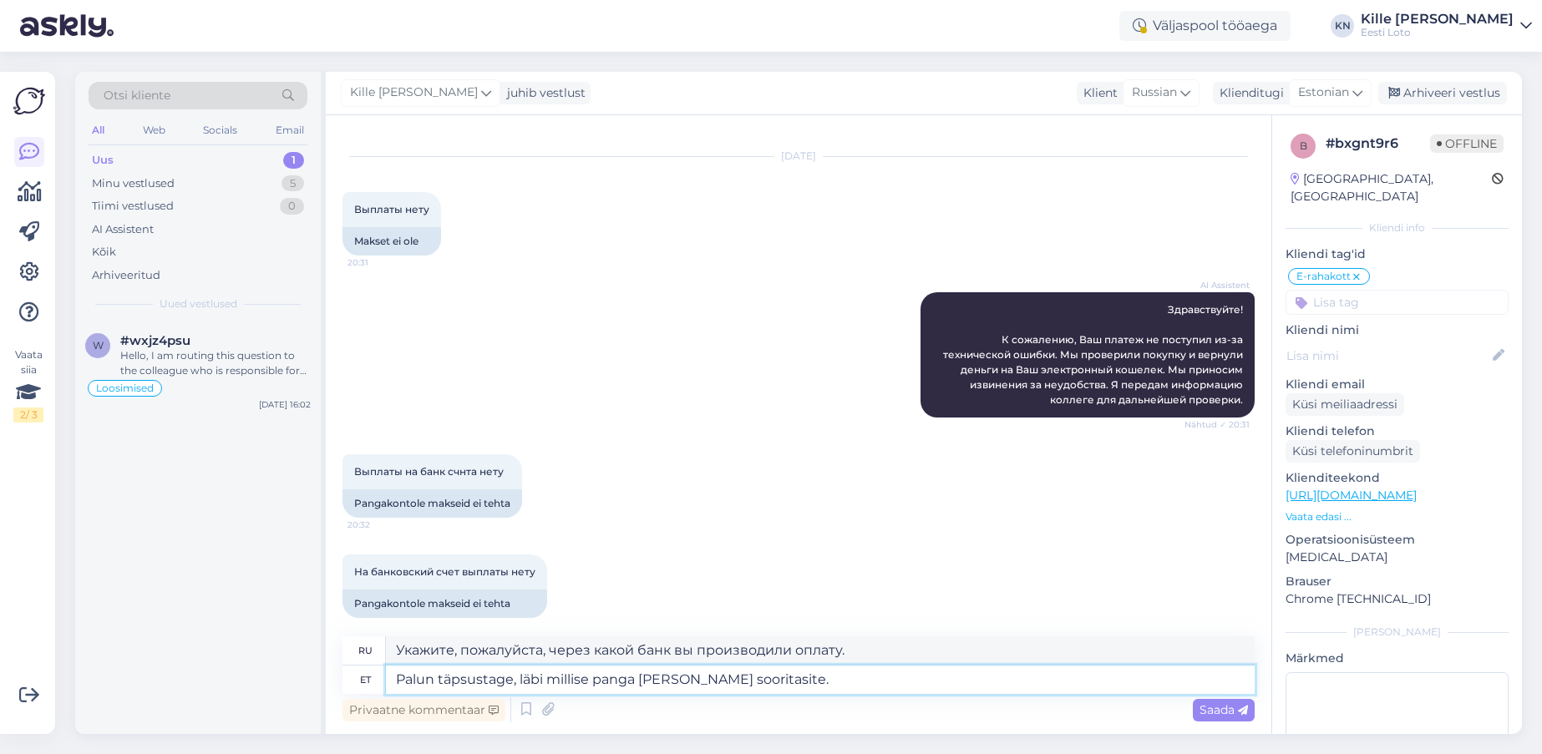
type textarea "Palun täpsustage, läbi millise panga [PERSON_NAME] sooritasite."
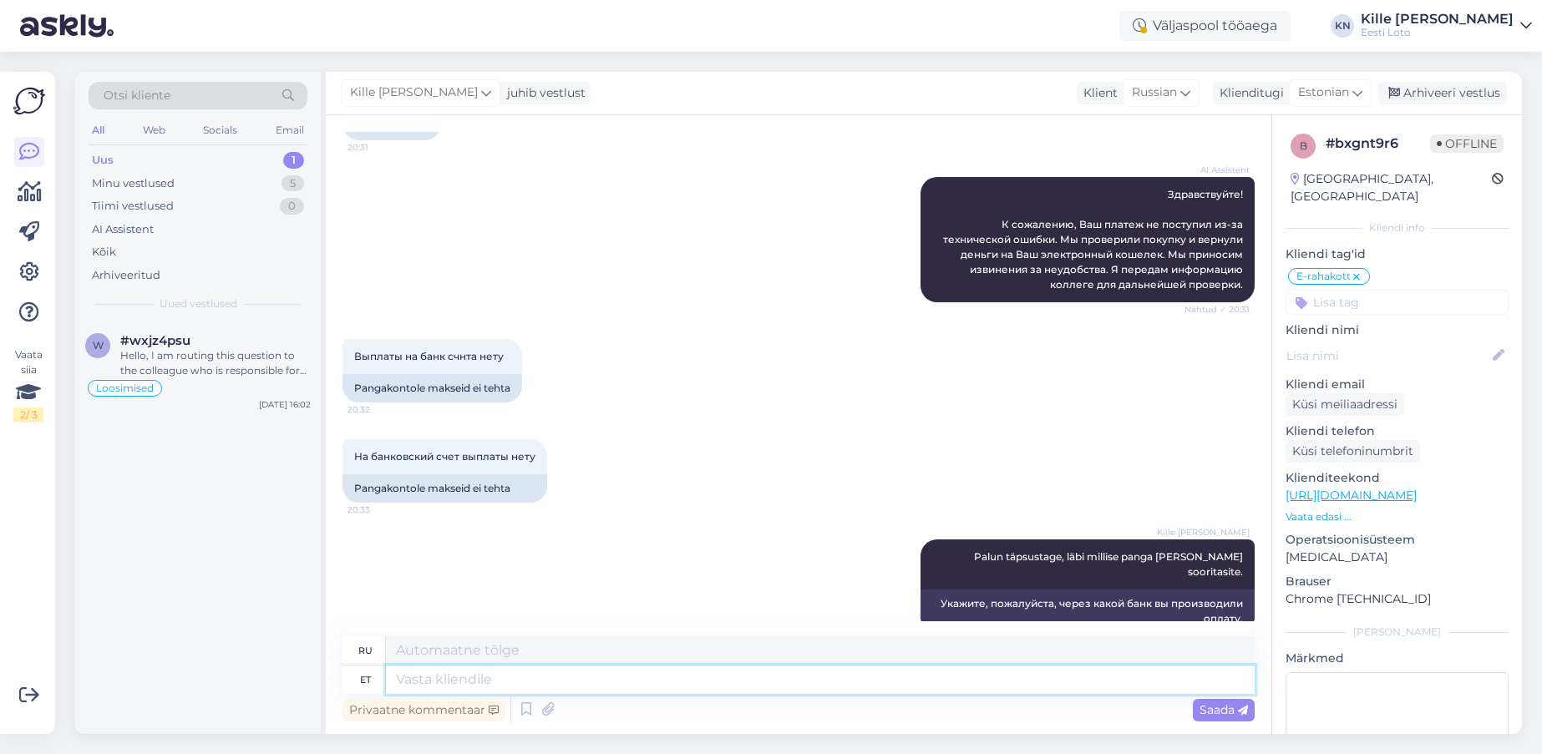
scroll to position [1479, 0]
